Goal: Information Seeking & Learning: Check status

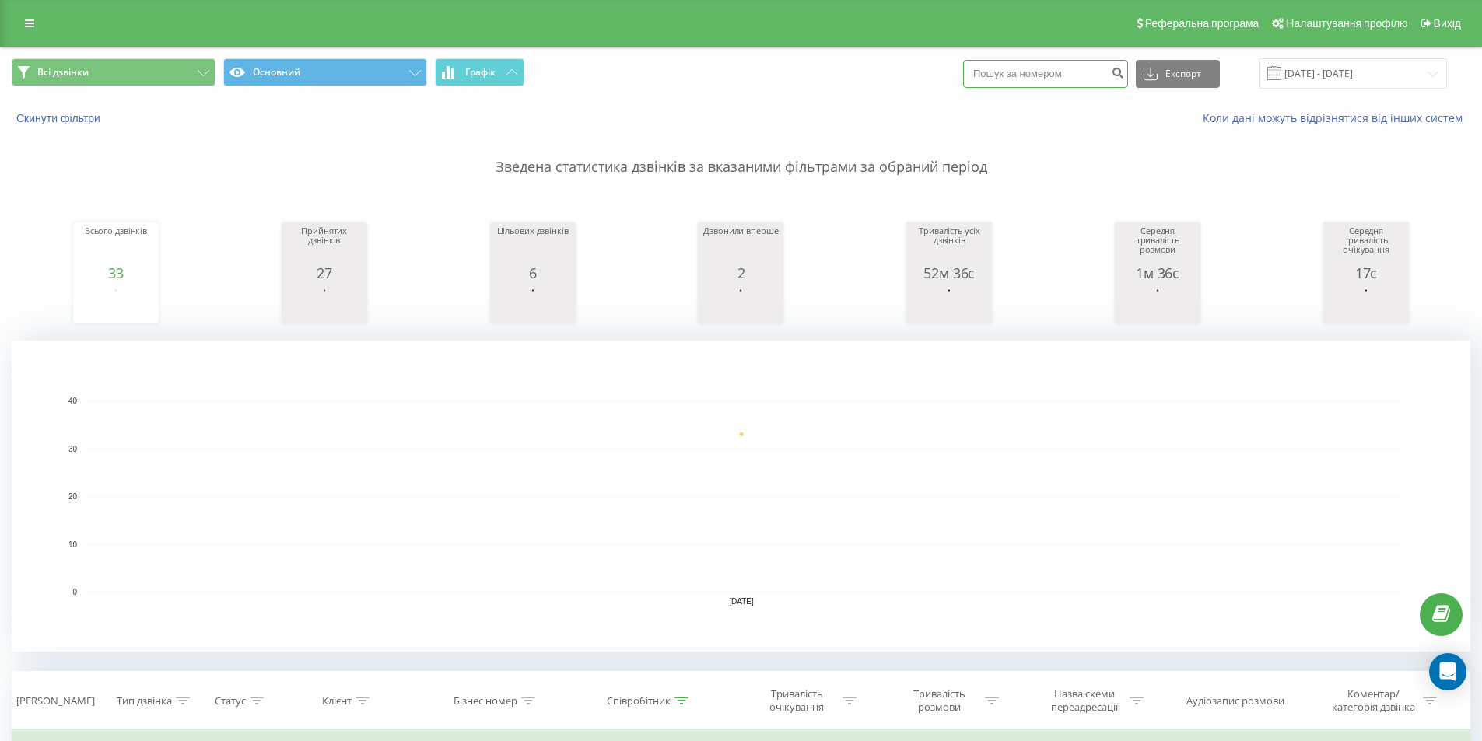
paste input "[PHONE_NUMBER]"
click at [1003, 65] on input "[PHONE_NUMBER]" at bounding box center [1045, 74] width 165 height 28
click at [1008, 71] on input "+380669010434" at bounding box center [1045, 74] width 165 height 28
type input "0669010434"
click at [1124, 72] on icon "submit" at bounding box center [1117, 70] width 13 height 9
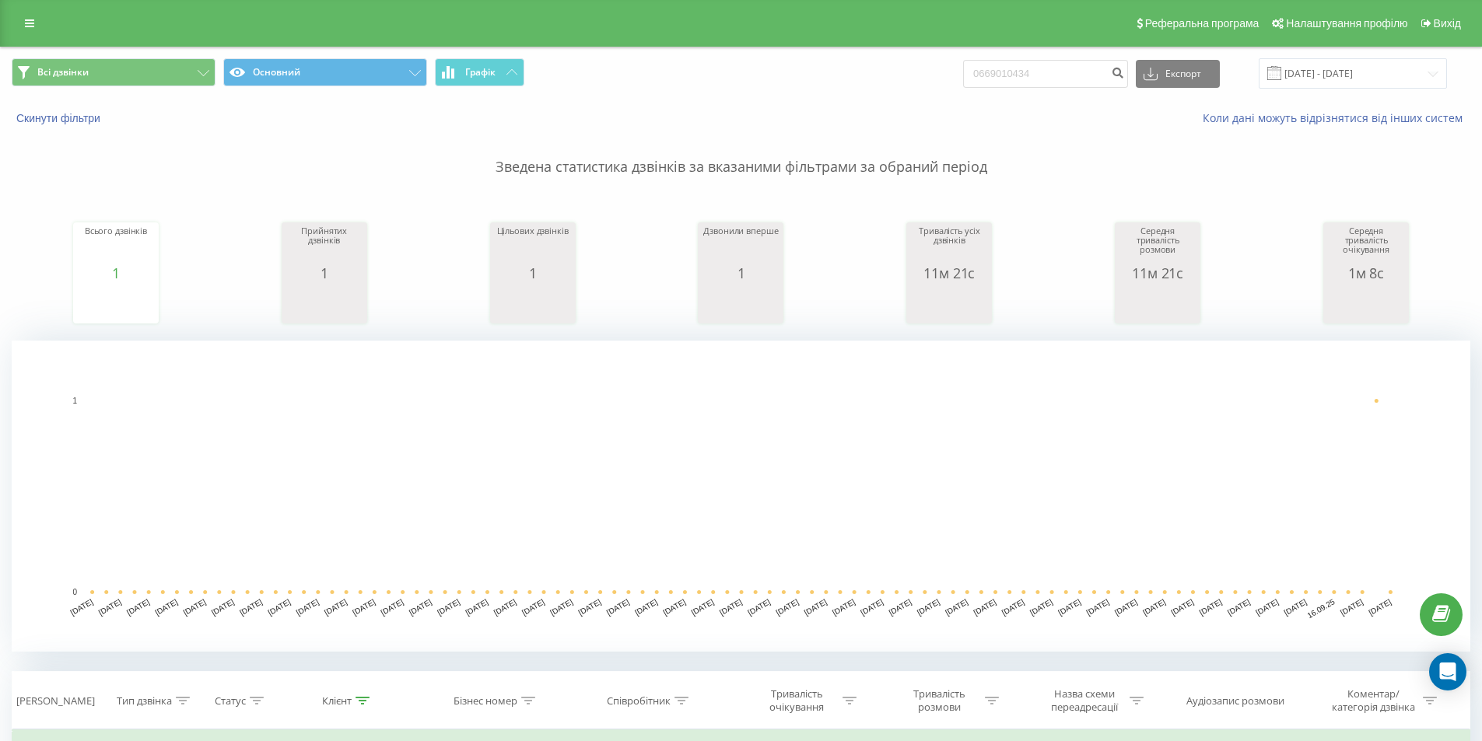
scroll to position [397, 0]
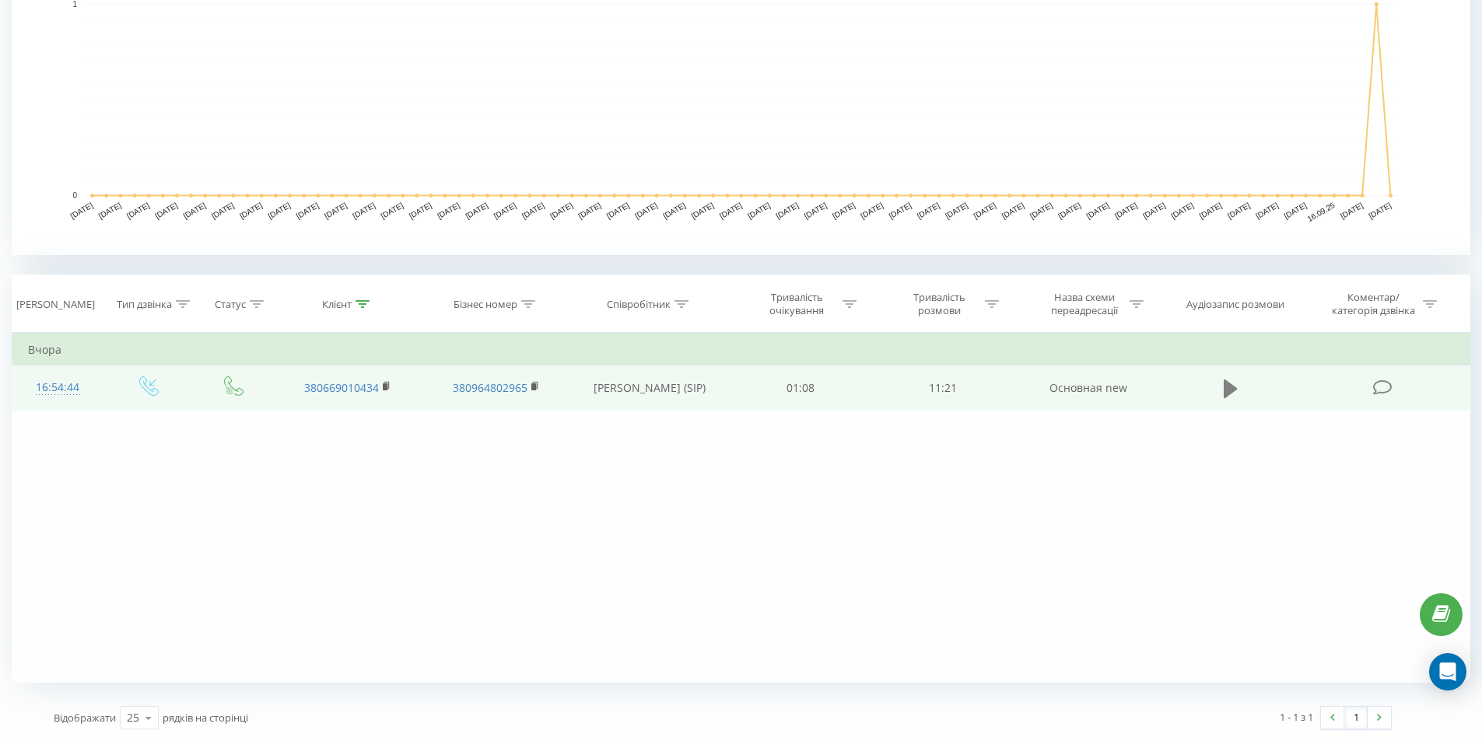
click at [1230, 384] on icon at bounding box center [1231, 388] width 14 height 19
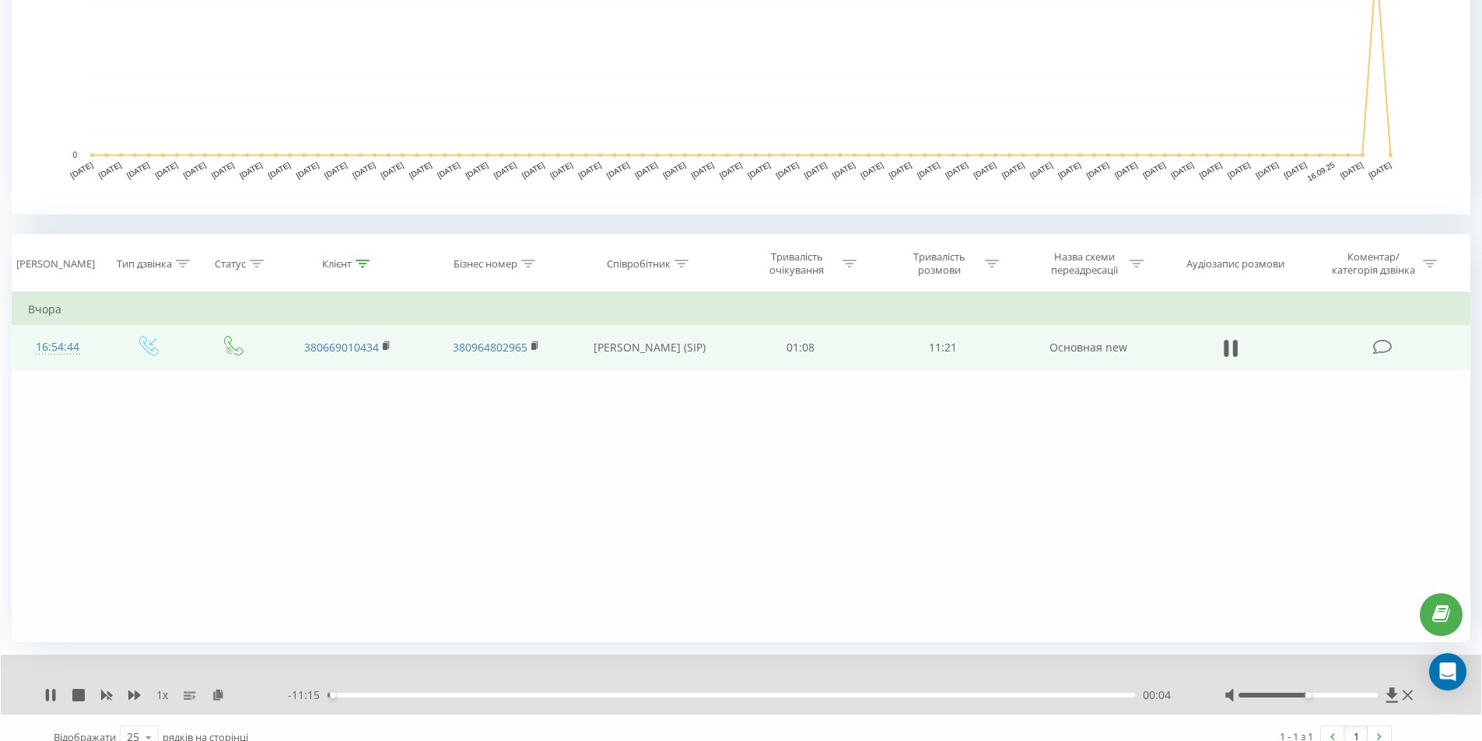
scroll to position [457, 0]
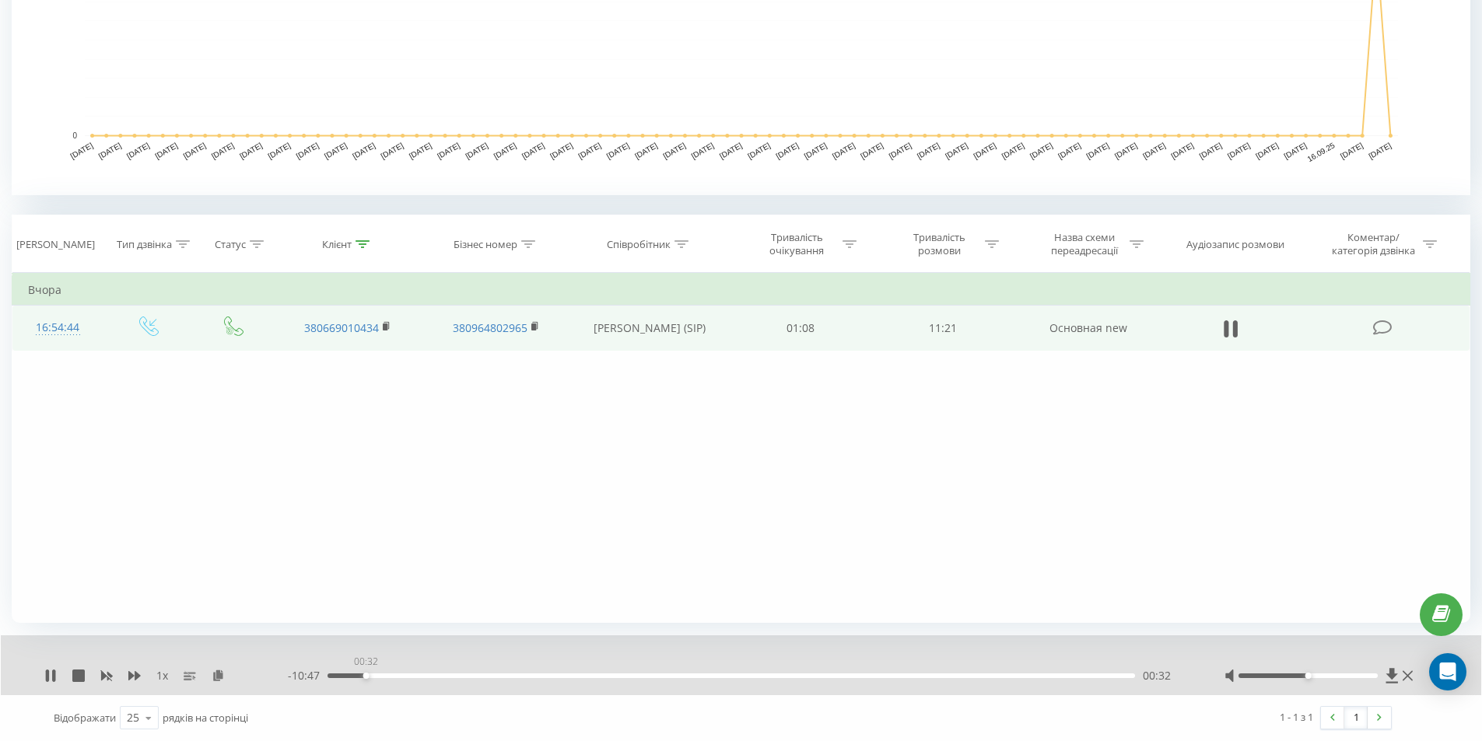
click at [366, 674] on div "00:32" at bounding box center [732, 676] width 808 height 5
click at [373, 675] on div "00:33" at bounding box center [732, 676] width 808 height 5
click at [407, 678] on div "- 10:20 00:59 00:59" at bounding box center [737, 676] width 898 height 16
click at [409, 678] on div "- 10:19 01:00 01:00" at bounding box center [737, 676] width 898 height 16
click at [409, 674] on div "01:01" at bounding box center [732, 676] width 808 height 5
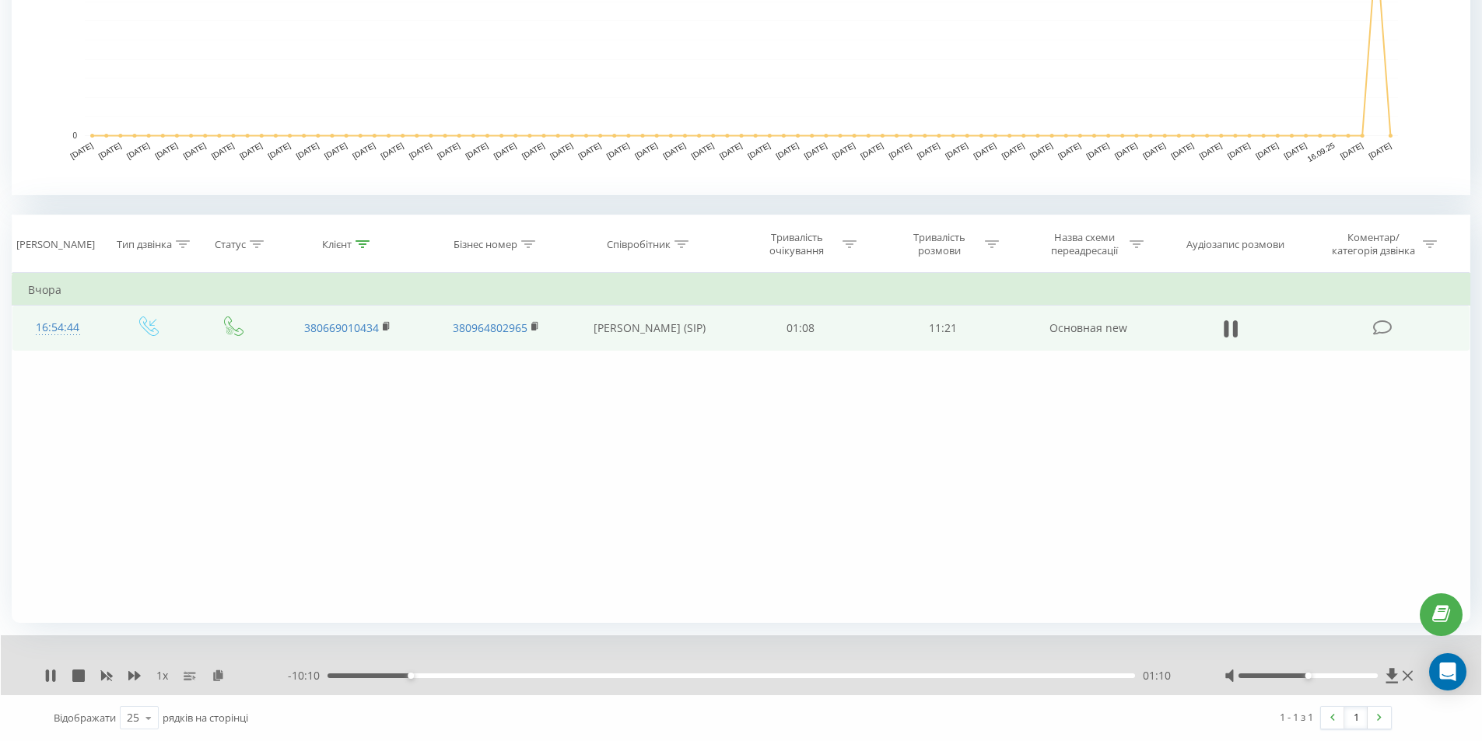
click at [422, 676] on div "01:10" at bounding box center [732, 676] width 808 height 5
click at [432, 674] on div "01:28" at bounding box center [732, 676] width 808 height 5
click at [440, 674] on div "01:35" at bounding box center [732, 676] width 808 height 5
click at [453, 674] on div "01:40" at bounding box center [732, 676] width 808 height 5
click at [465, 673] on div "- 09:33 01:46 01:46" at bounding box center [737, 676] width 898 height 16
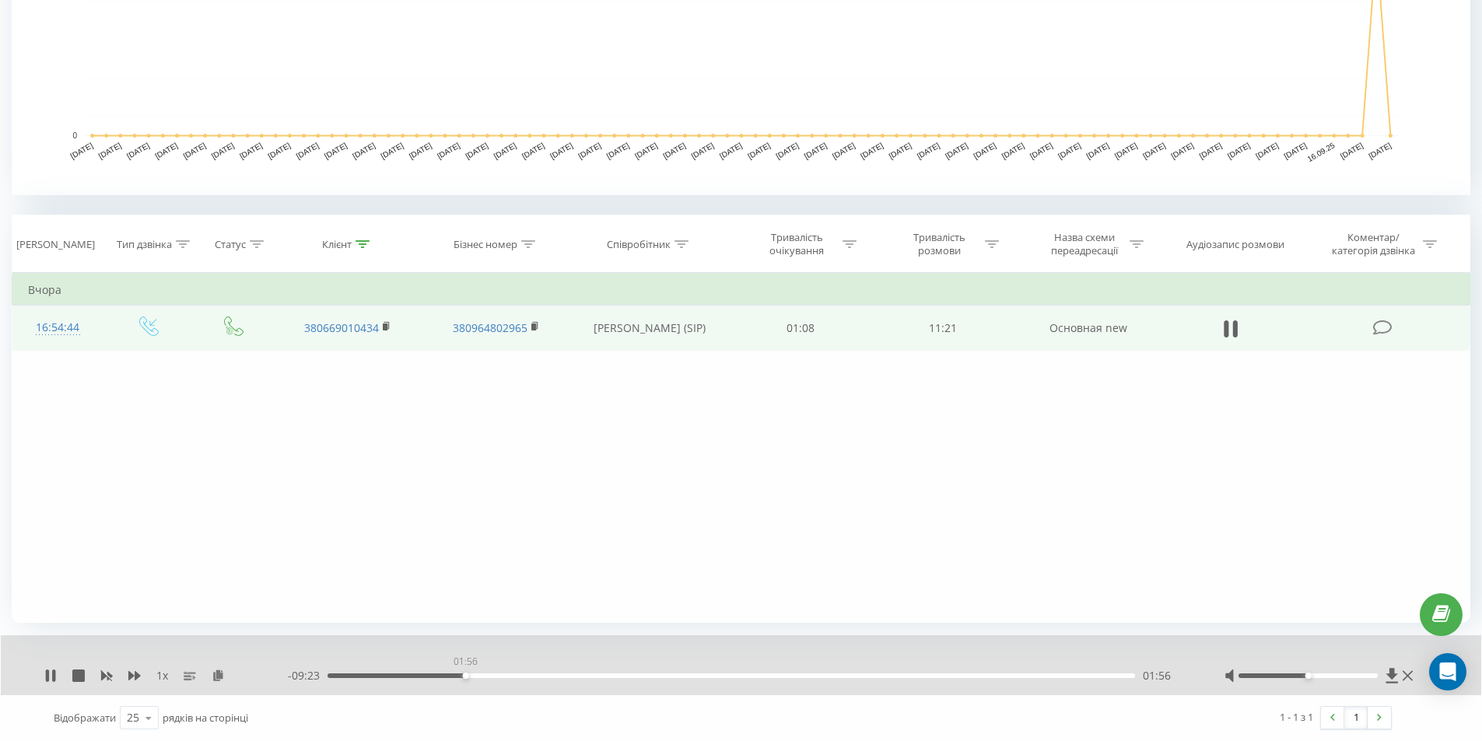
click at [465, 677] on div "01:56" at bounding box center [732, 676] width 808 height 5
click at [471, 676] on div "02:01" at bounding box center [732, 676] width 808 height 5
click at [480, 675] on div "02:02" at bounding box center [732, 676] width 808 height 5
click at [489, 675] on div "02:09" at bounding box center [732, 676] width 808 height 5
click at [483, 678] on div "02:19" at bounding box center [732, 676] width 808 height 5
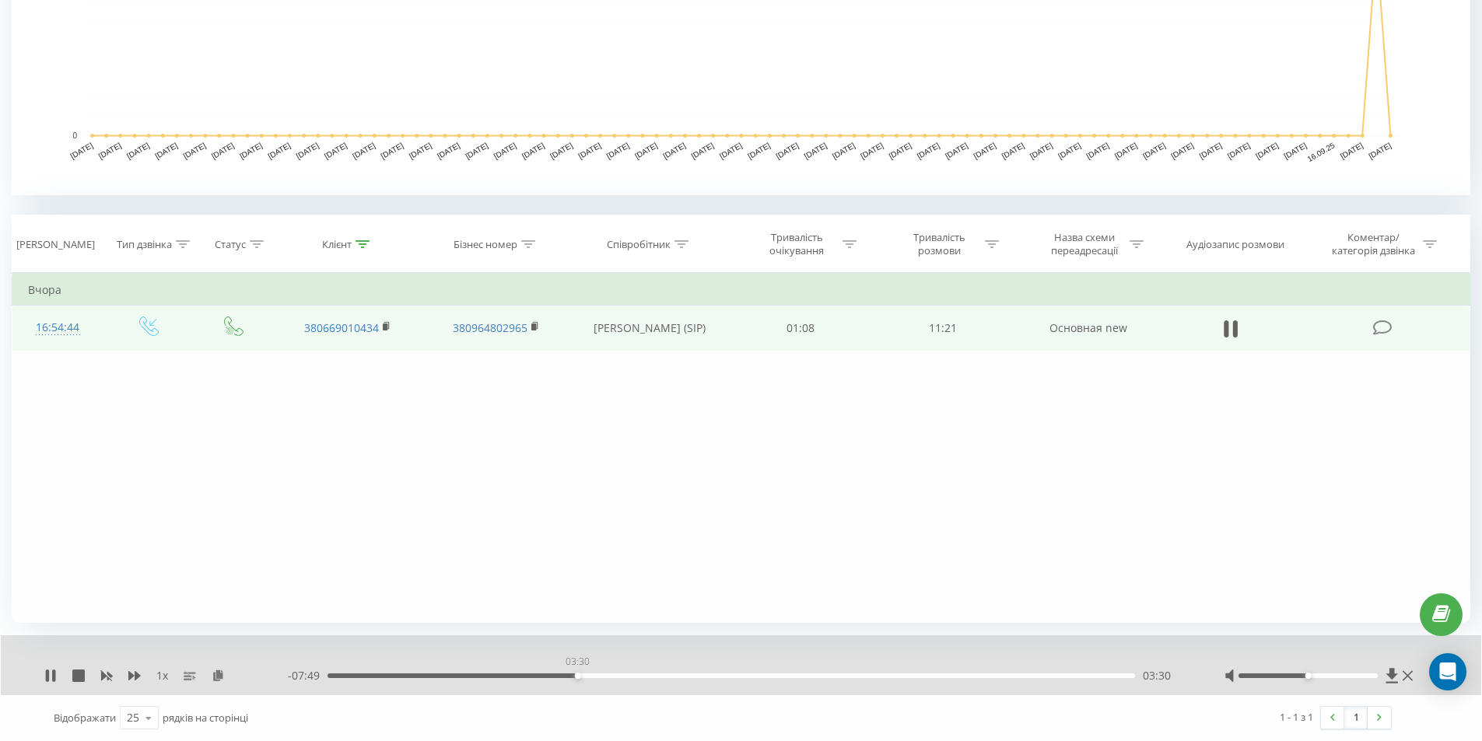
click at [577, 674] on div "03:30" at bounding box center [732, 676] width 808 height 5
click at [579, 674] on div "03:32" at bounding box center [580, 676] width 6 height 6
click at [590, 676] on div "03:32" at bounding box center [732, 676] width 808 height 5
click at [607, 676] on div "03:55" at bounding box center [732, 676] width 808 height 5
click at [47, 675] on icon at bounding box center [47, 676] width 3 height 12
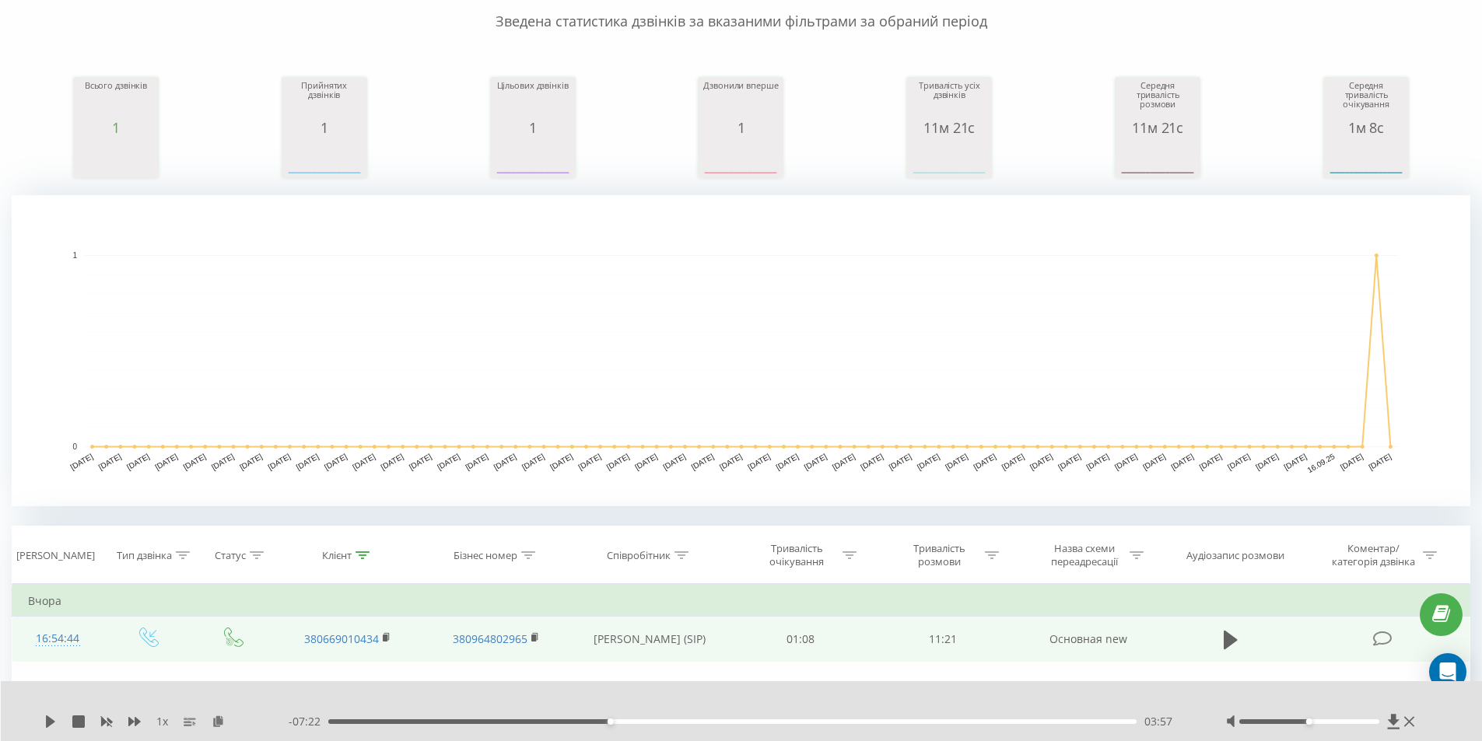
scroll to position [0, 0]
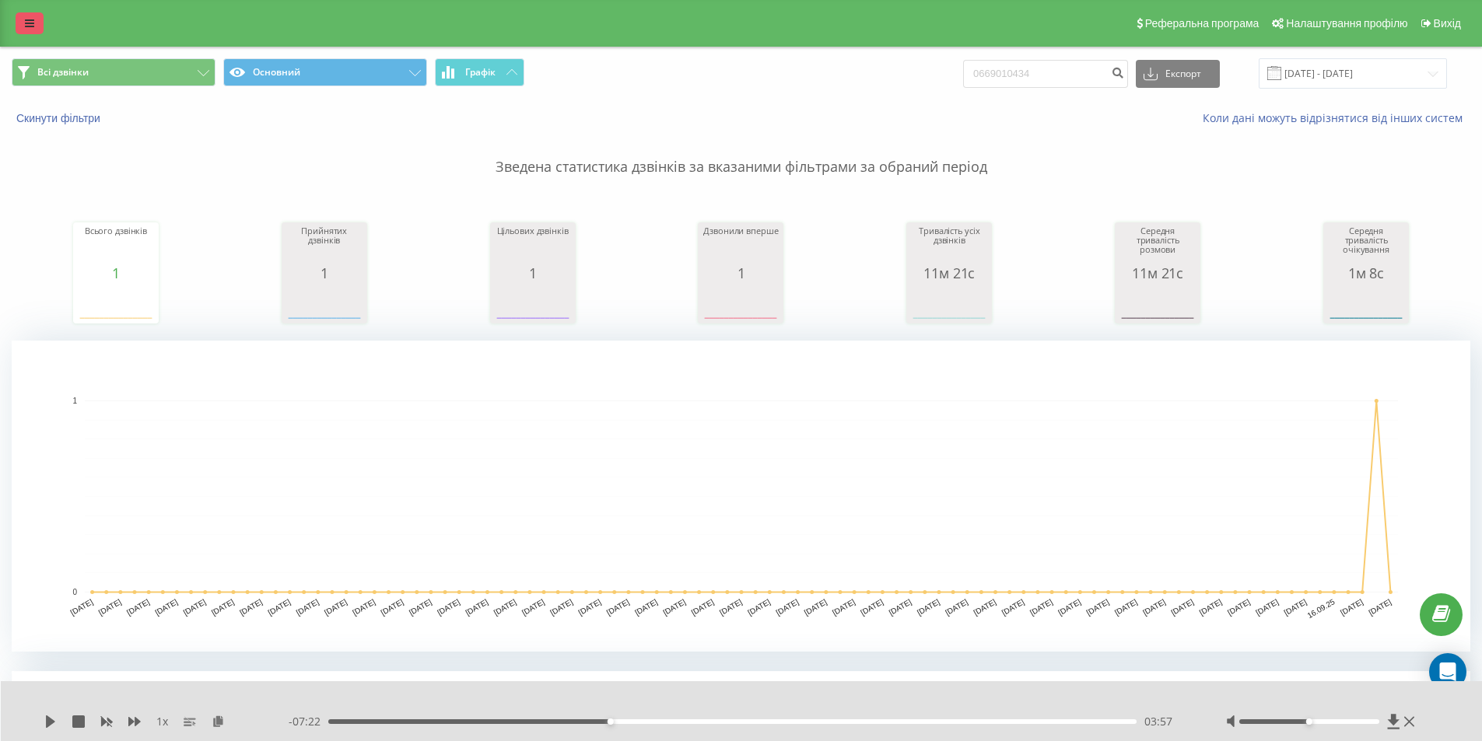
click at [27, 15] on link at bounding box center [30, 23] width 28 height 22
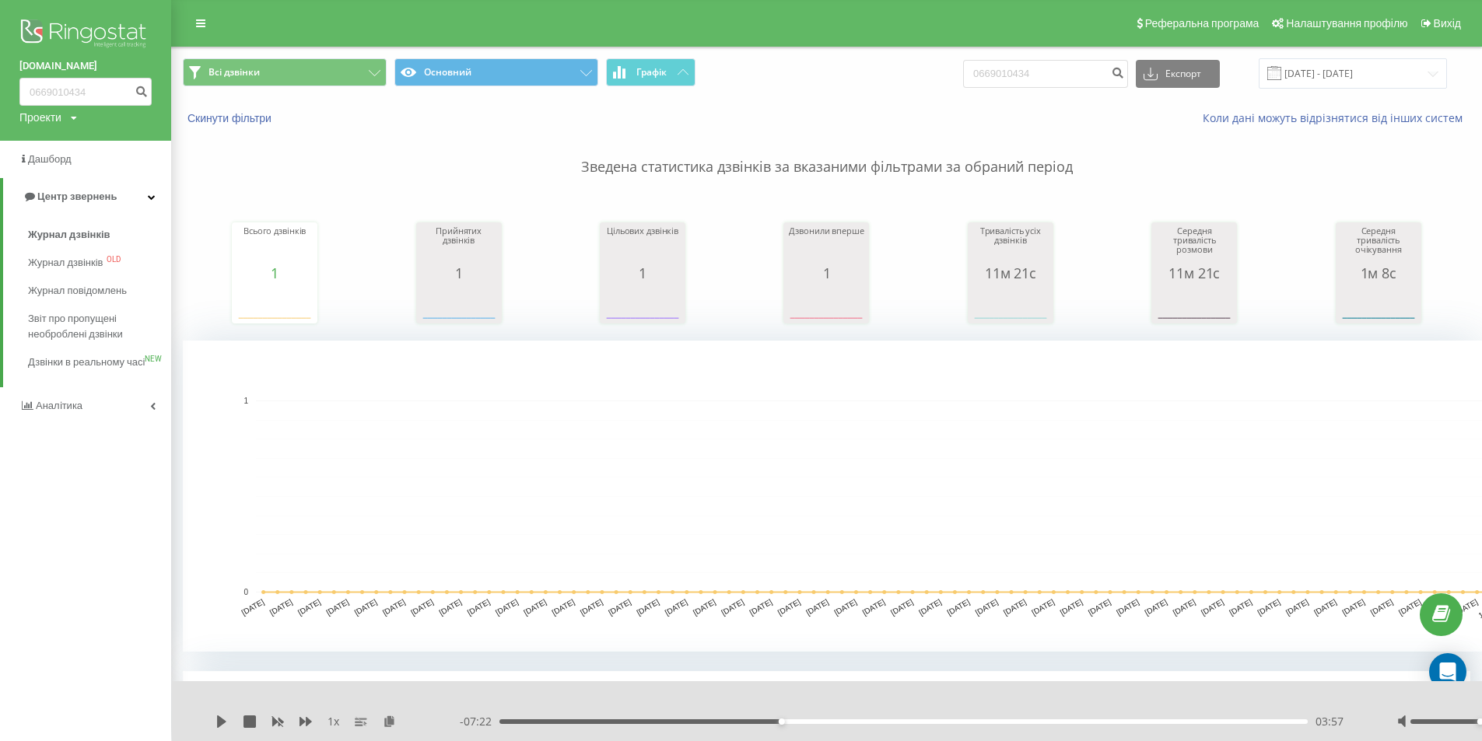
drag, startPoint x: 72, startPoint y: 236, endPoint x: 19, endPoint y: 236, distance: 52.9
click at [73, 236] on span "Журнал дзвінків" at bounding box center [69, 235] width 82 height 16
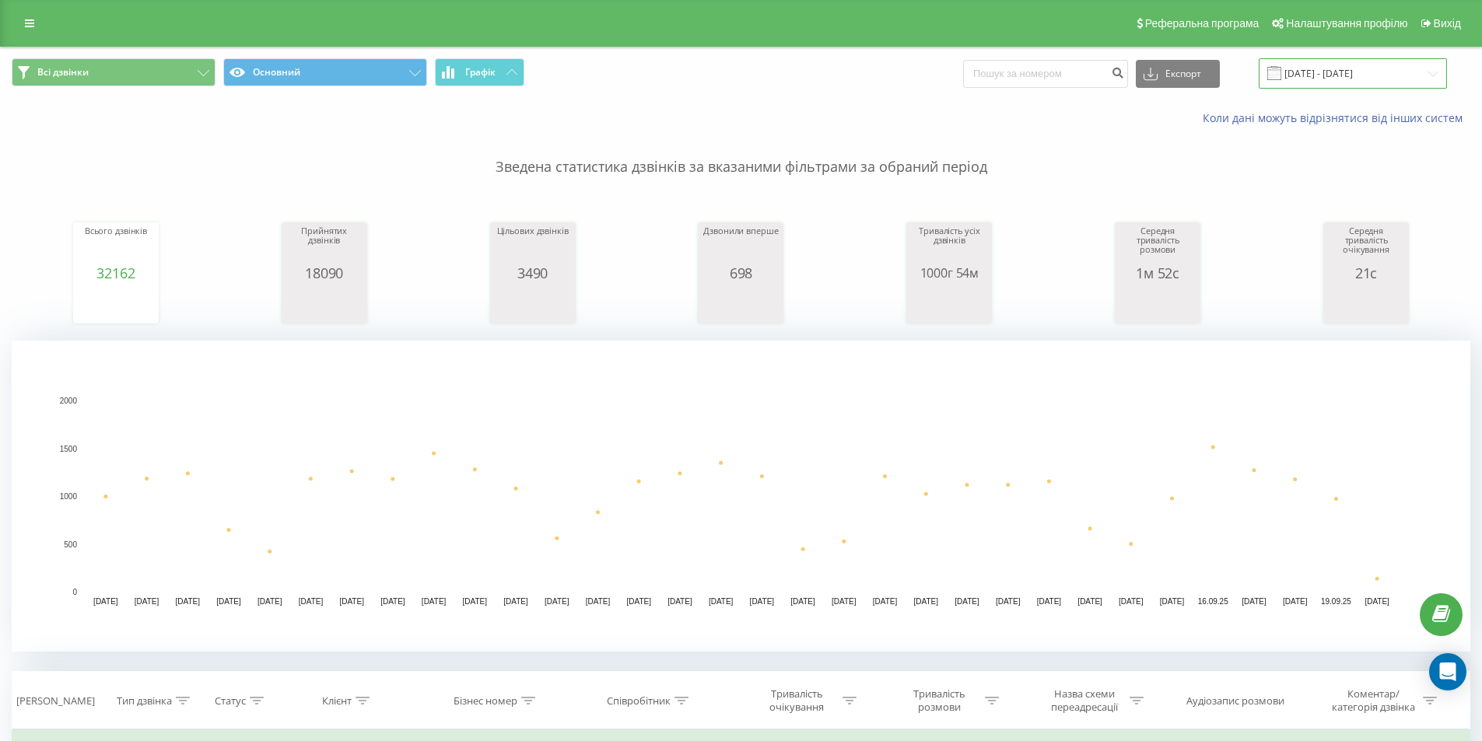
click at [1404, 70] on input "[DATE] - [DATE]" at bounding box center [1353, 73] width 188 height 30
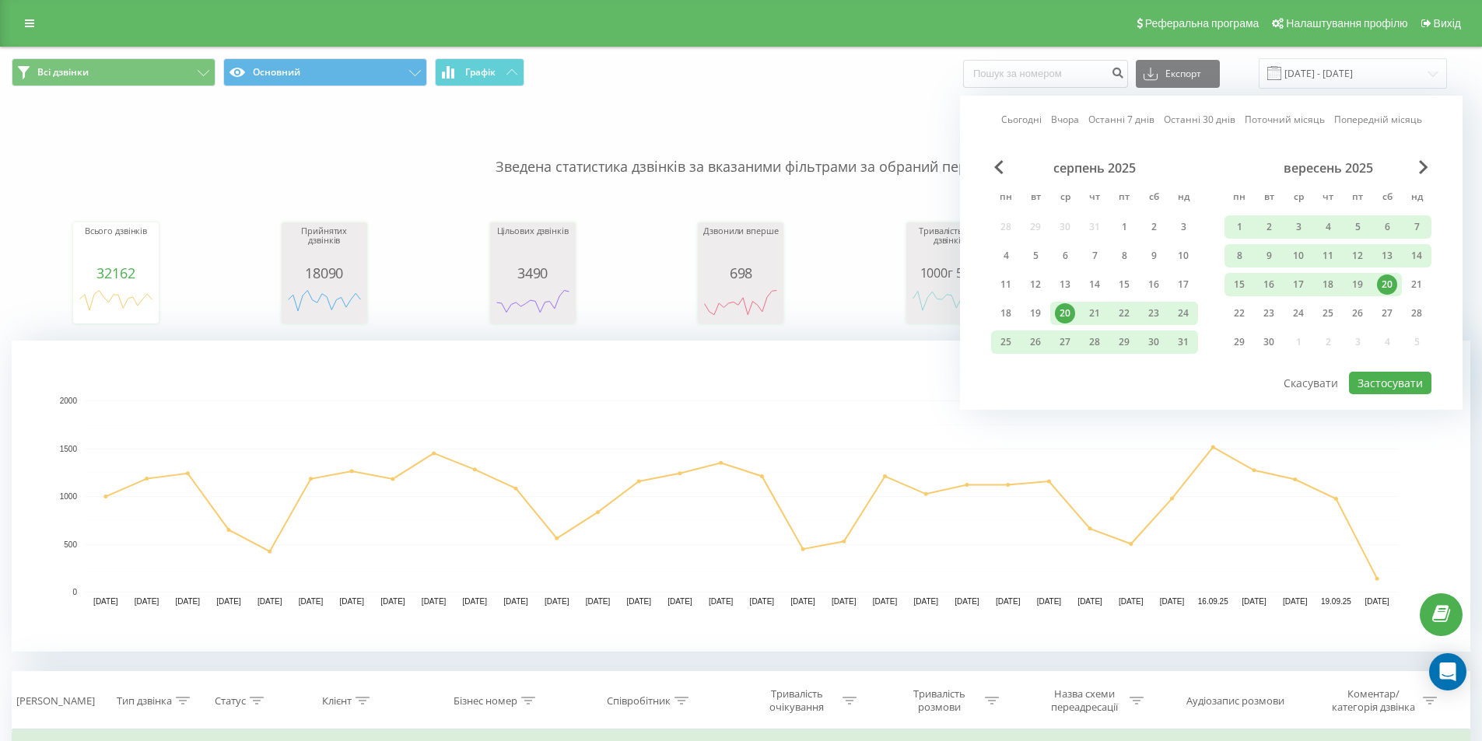
click at [1387, 286] on div "20" at bounding box center [1387, 285] width 20 height 20
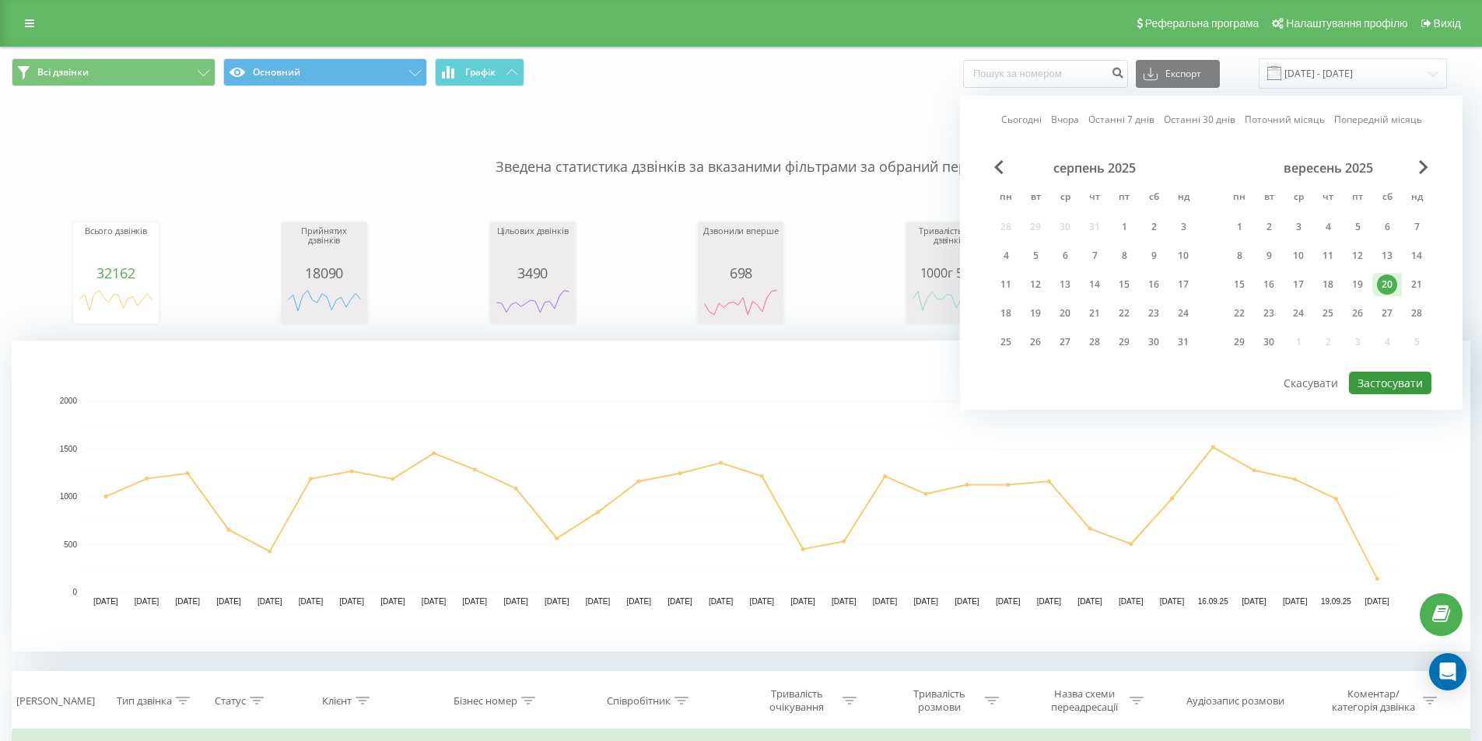
click at [1386, 387] on button "Застосувати" at bounding box center [1390, 383] width 82 height 23
type input "20.09.2025 - 20.09.2025"
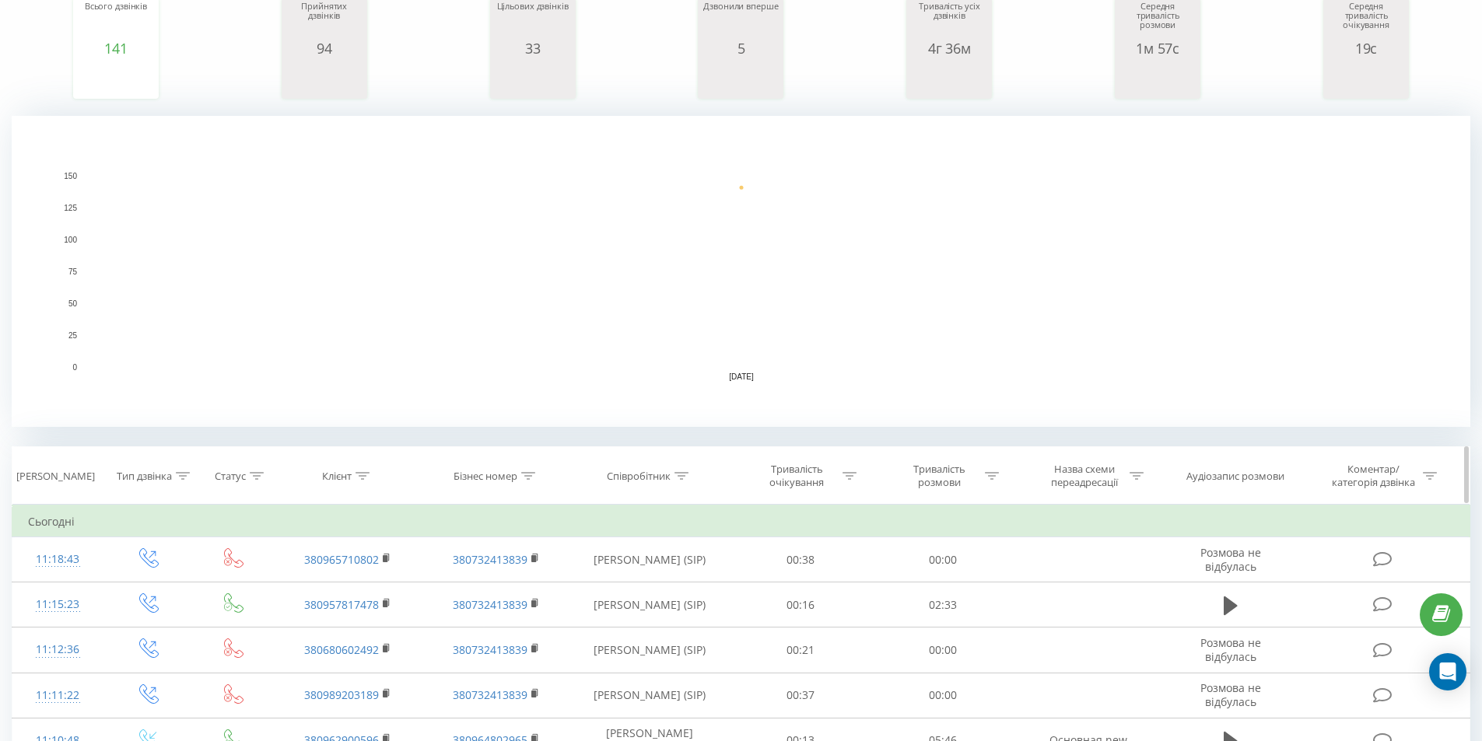
scroll to position [233, 0]
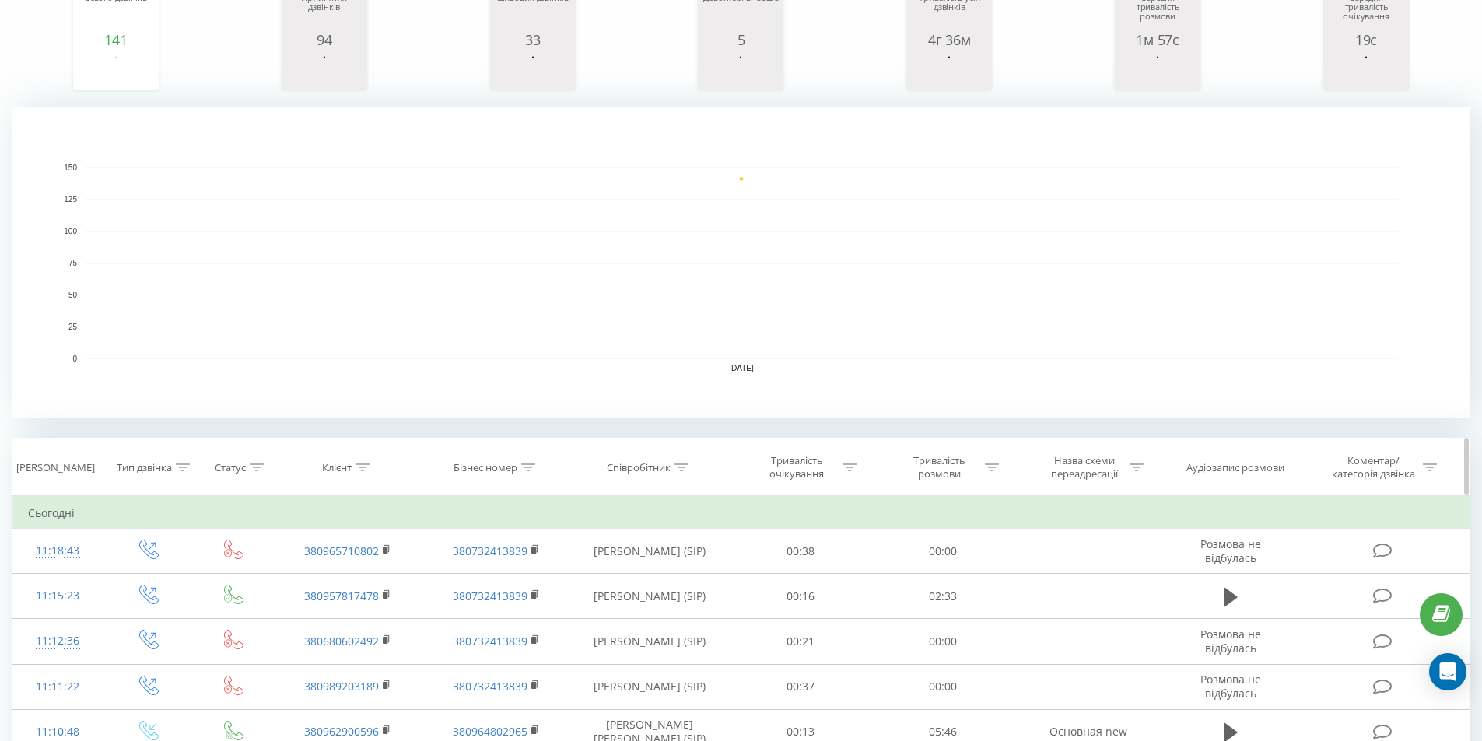
click at [654, 468] on div "Співробітник" at bounding box center [639, 467] width 64 height 13
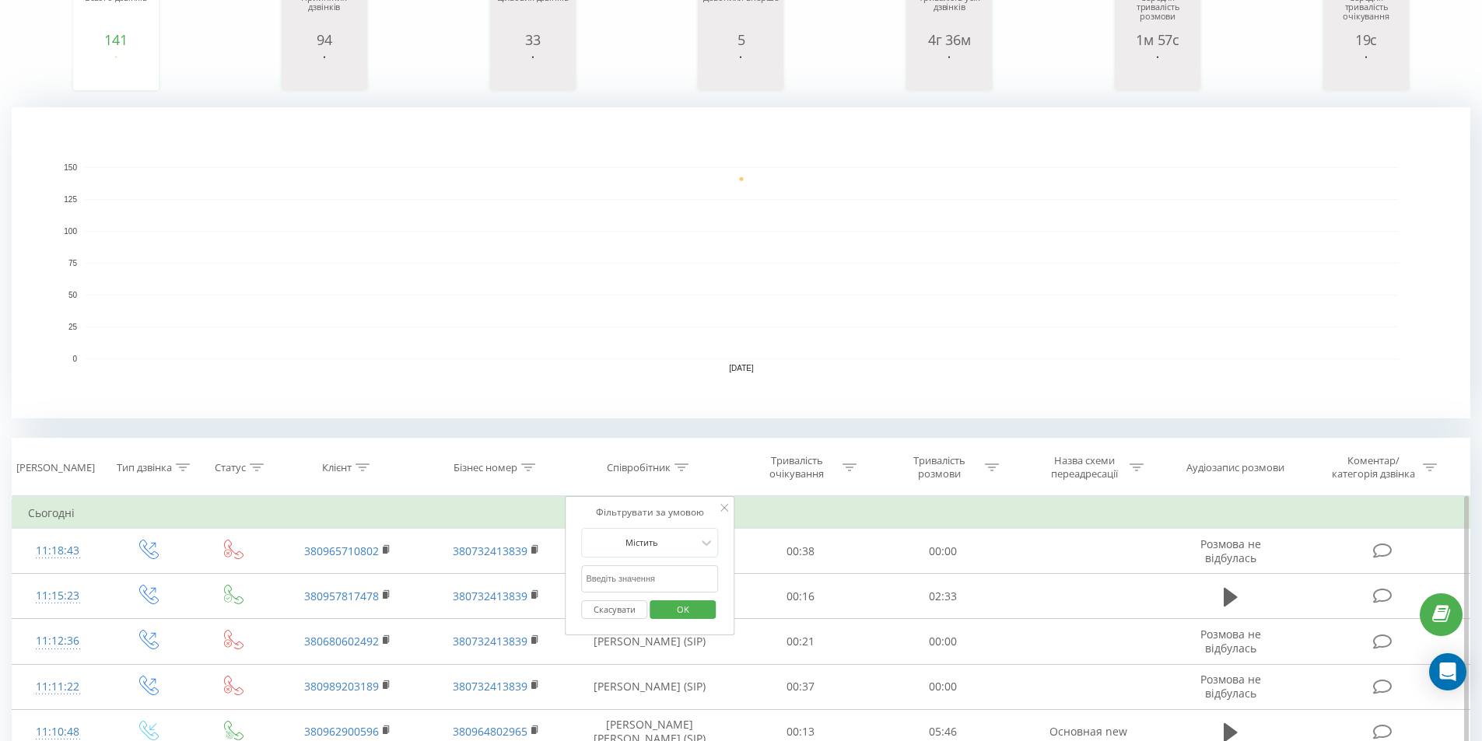
click at [651, 580] on input "text" at bounding box center [649, 579] width 137 height 27
type input "гаврилович"
click at [666, 611] on span "OK" at bounding box center [683, 610] width 44 height 24
